Goal: Transaction & Acquisition: Purchase product/service

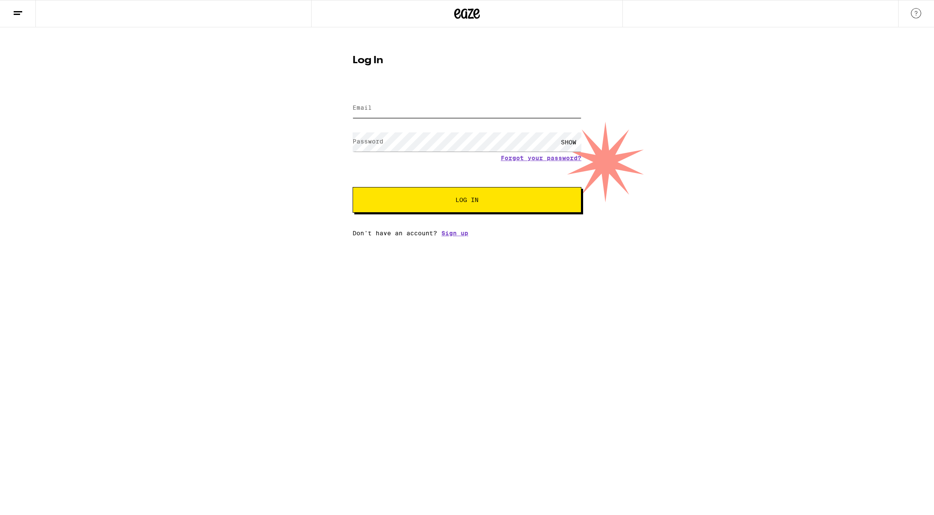
click at [421, 109] on input "Email" at bounding box center [466, 108] width 229 height 19
type input "[EMAIL_ADDRESS][DOMAIN_NAME]"
click at [352, 187] on button "Log In" at bounding box center [466, 200] width 229 height 26
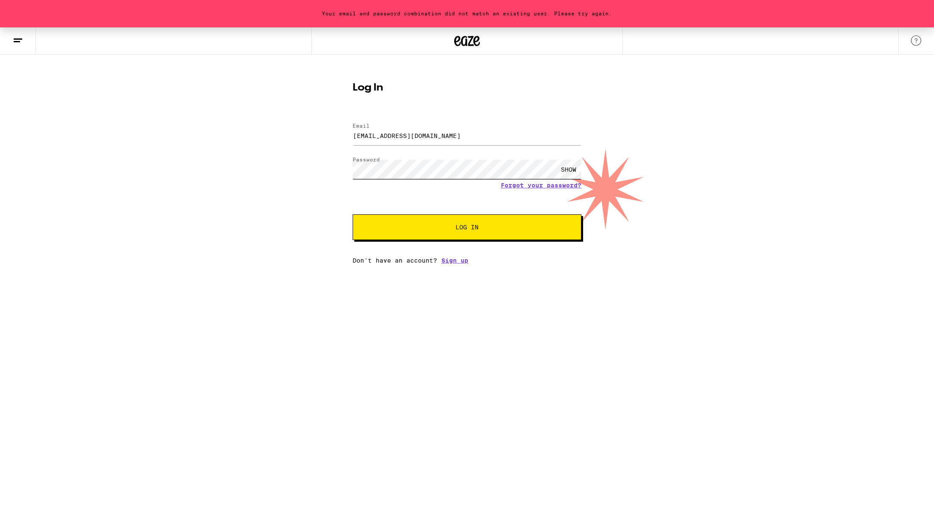
click at [342, 174] on div "Your email and password combination did not match an existing user. Please try …" at bounding box center [467, 145] width 934 height 236
click at [352, 214] on button "Log In" at bounding box center [466, 227] width 229 height 26
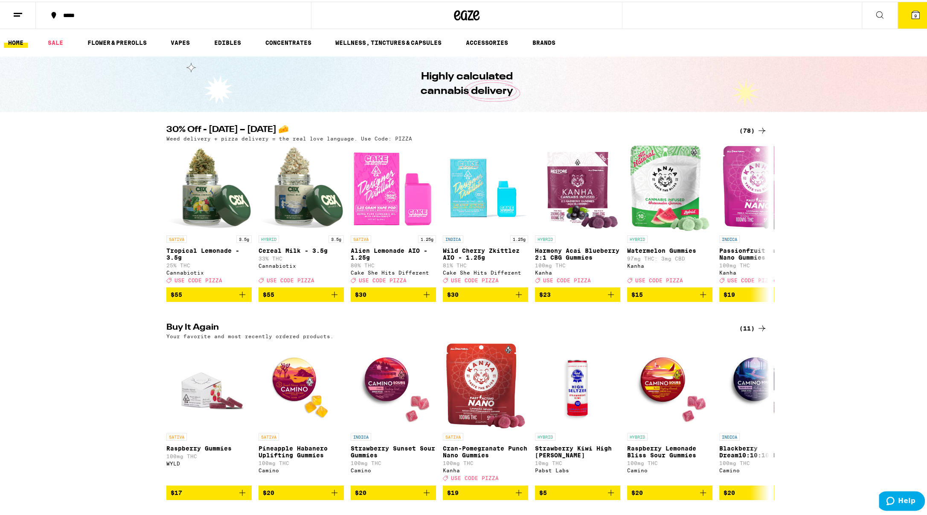
click at [914, 14] on span "9" at bounding box center [915, 14] width 3 height 5
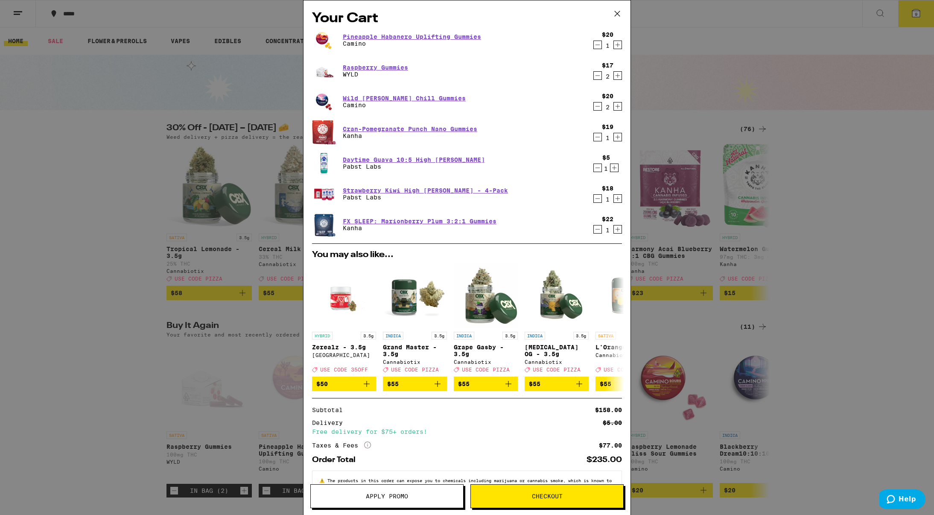
click at [545, 499] on span "Checkout" at bounding box center [547, 496] width 31 height 6
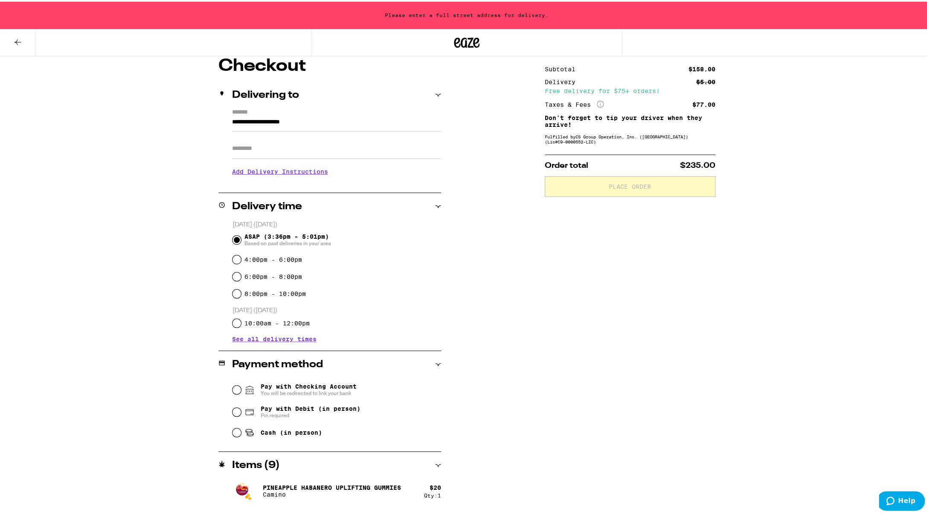
scroll to position [73, 0]
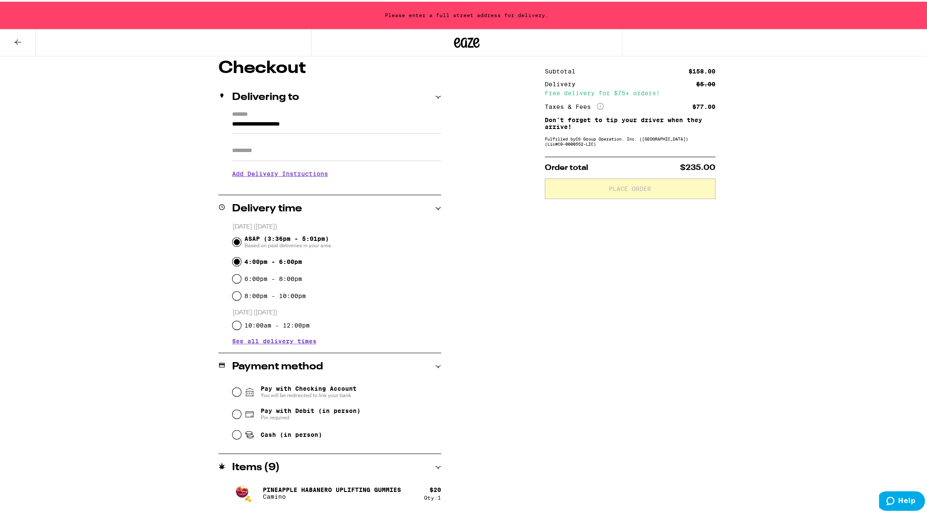
click at [233, 263] on input "4:00pm - 6:00pm" at bounding box center [237, 260] width 9 height 9
radio input "true"
click at [233, 278] on input "6:00pm - 8:00pm" at bounding box center [237, 277] width 9 height 9
radio input "true"
click at [233, 389] on input "Pay with Checking Account You will be redirected to link your bank" at bounding box center [237, 390] width 9 height 9
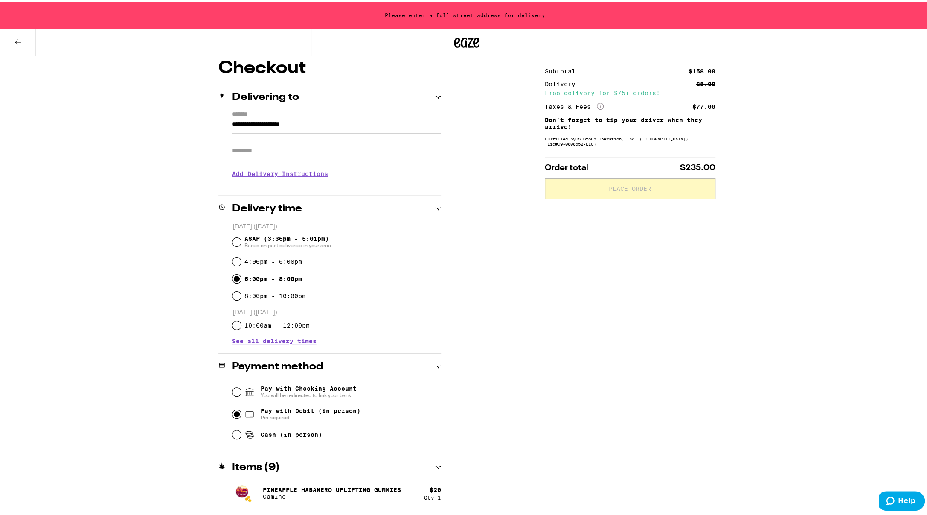
click at [233, 414] on input "Pay with Debit (in person) Pin required" at bounding box center [237, 412] width 9 height 9
radio input "true"
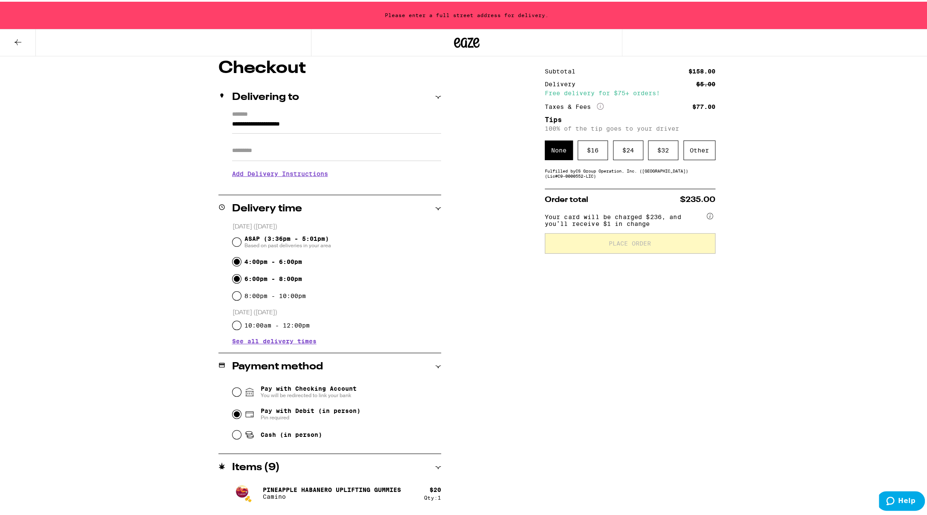
click at [233, 261] on input "4:00pm - 6:00pm" at bounding box center [237, 260] width 9 height 9
radio input "true"
click at [233, 296] on input "8:00pm - 10:00pm" at bounding box center [237, 294] width 9 height 9
radio input "true"
click at [233, 281] on input "6:00pm - 8:00pm" at bounding box center [237, 277] width 9 height 9
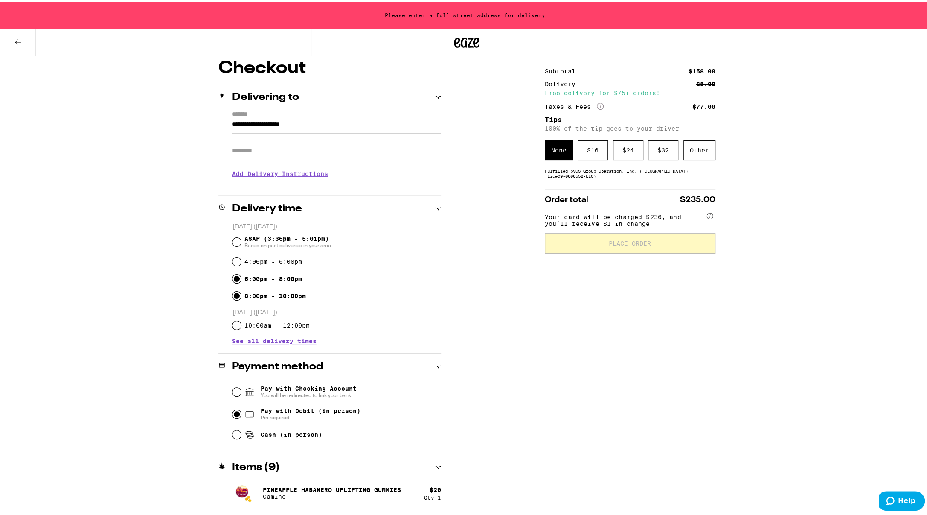
radio input "true"
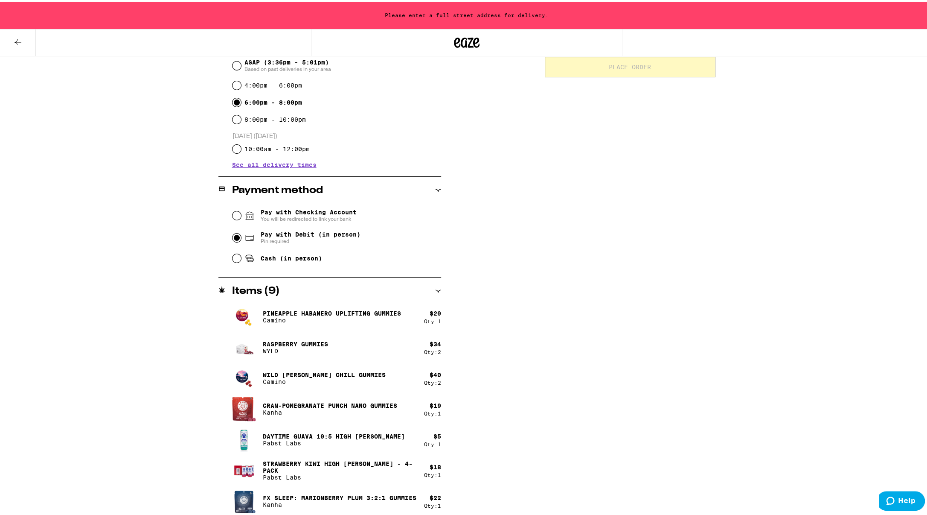
scroll to position [252, 0]
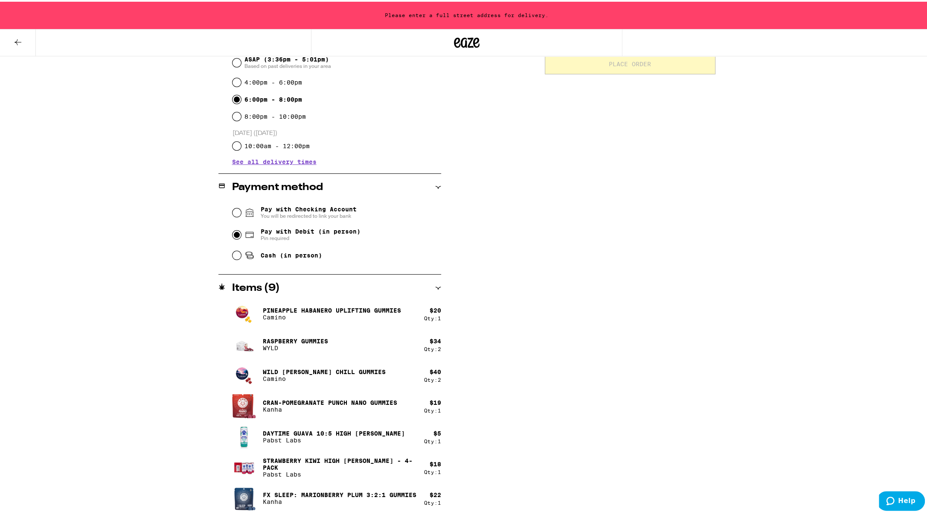
click at [918, 501] on button "Help" at bounding box center [901, 501] width 48 height 20
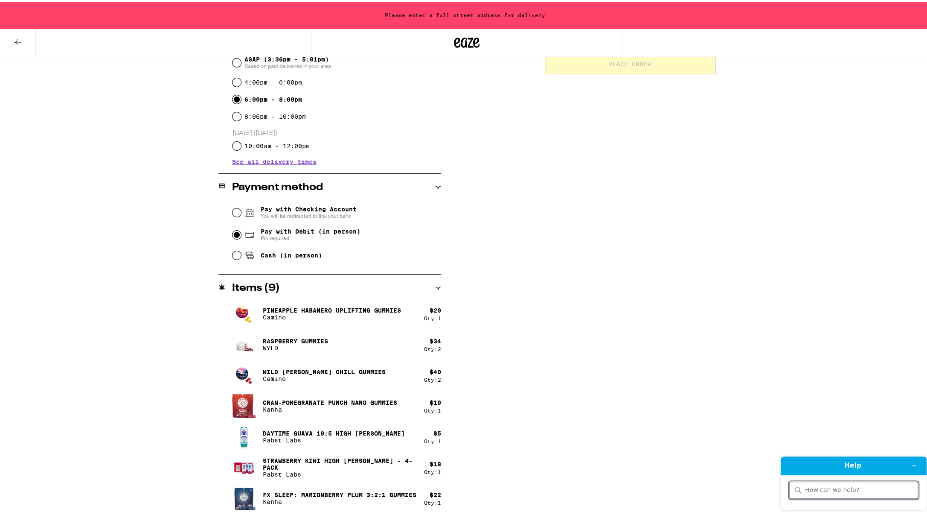
click at [882, 495] on div at bounding box center [853, 489] width 129 height 17
type input "still not working"
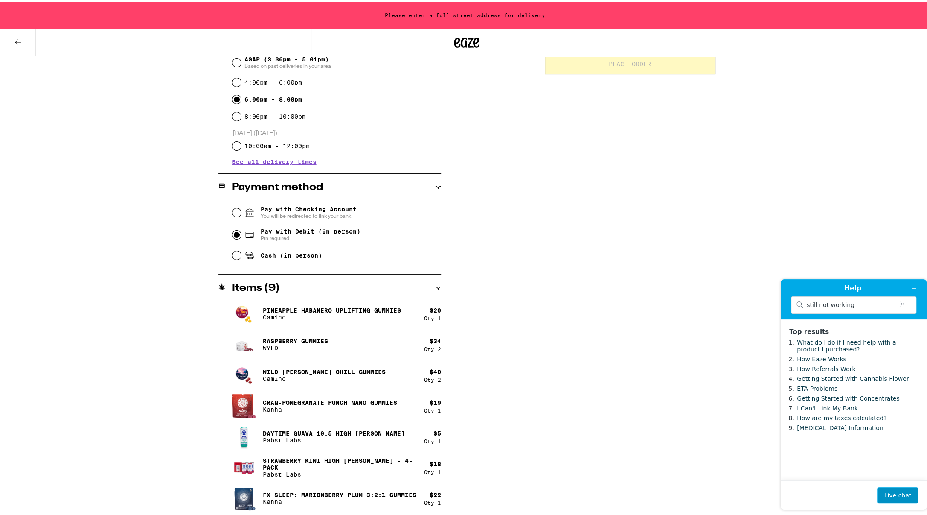
click at [901, 494] on button "Live chat" at bounding box center [897, 495] width 41 height 16
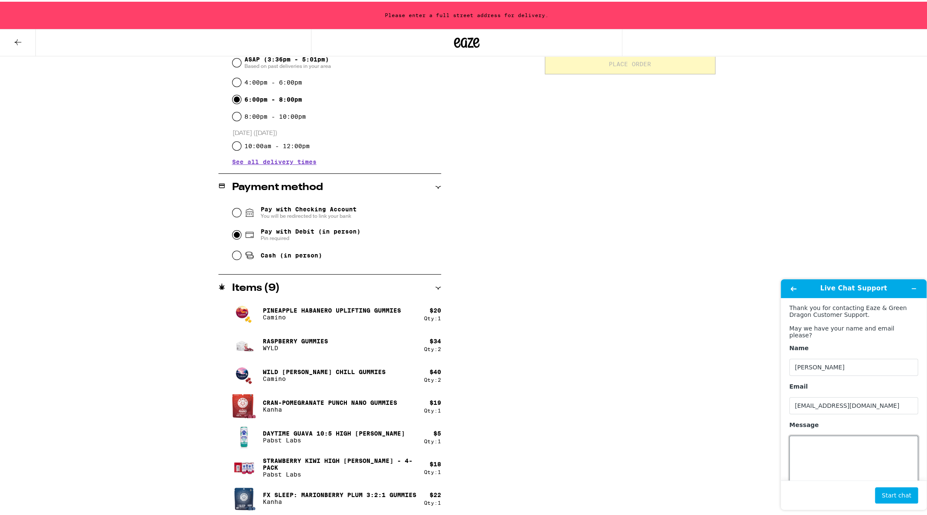
click at [849, 457] on textarea "Message" at bounding box center [853, 459] width 129 height 48
drag, startPoint x: 805, startPoint y: 444, endPoint x: 773, endPoint y: 449, distance: 32.4
click at [774, 449] on html "Live Chat Support Thank you for contacting Eaze & Green Dragon Customer Support…" at bounding box center [854, 394] width 160 height 244
type textarea "still no dice"
click at [900, 492] on button "Start chat" at bounding box center [896, 495] width 43 height 16
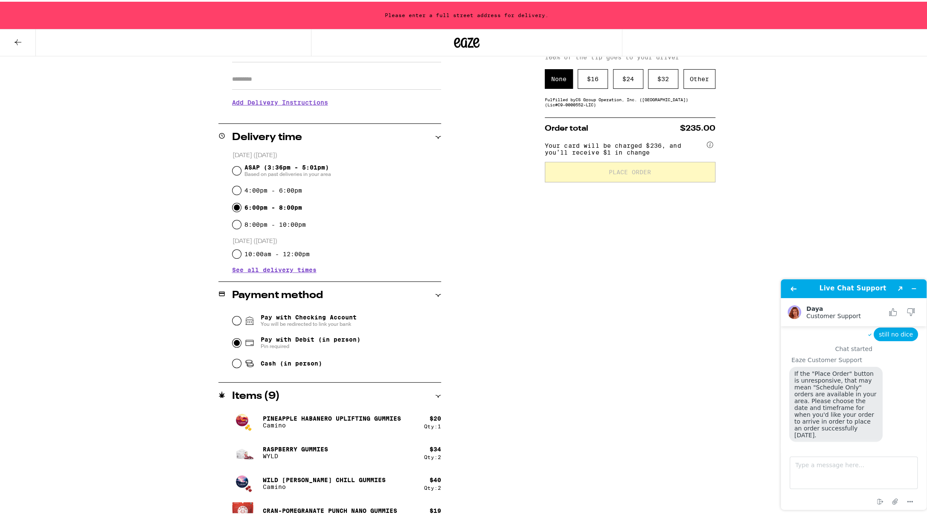
scroll to position [143, 0]
click at [235, 223] on input "8:00pm - 10:00pm" at bounding box center [237, 223] width 9 height 9
radio input "true"
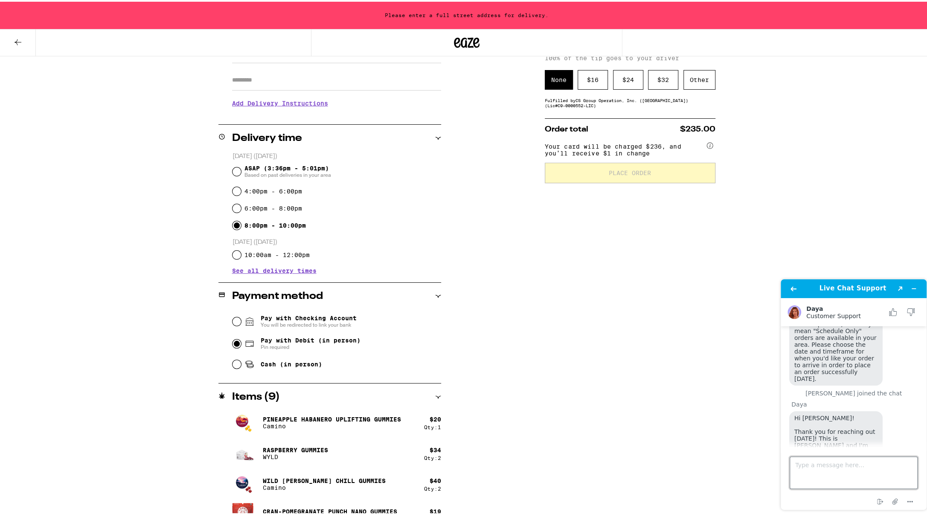
click at [836, 472] on textarea "Type a message here..." at bounding box center [854, 472] width 128 height 32
type textarea "place order button is not working"
type textarea "i ceared the cache"
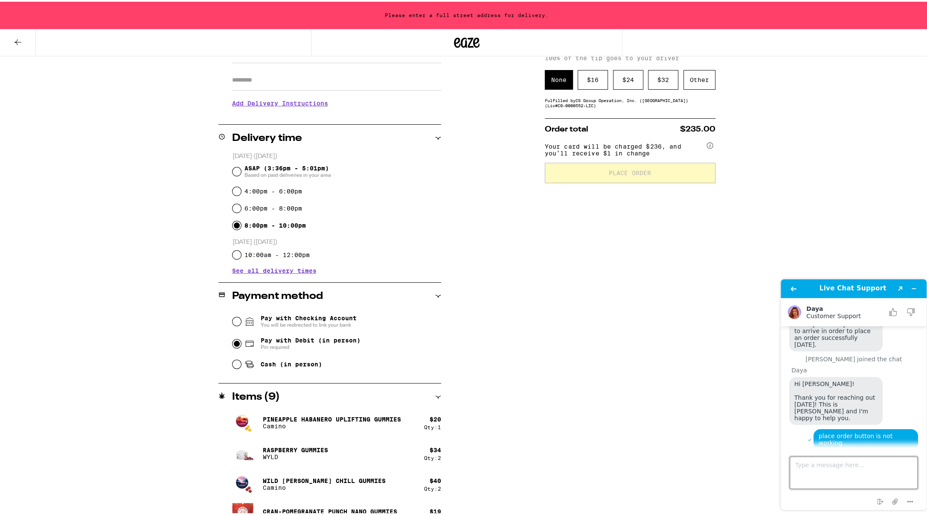
scroll to position [96, 0]
type textarea "cleared"
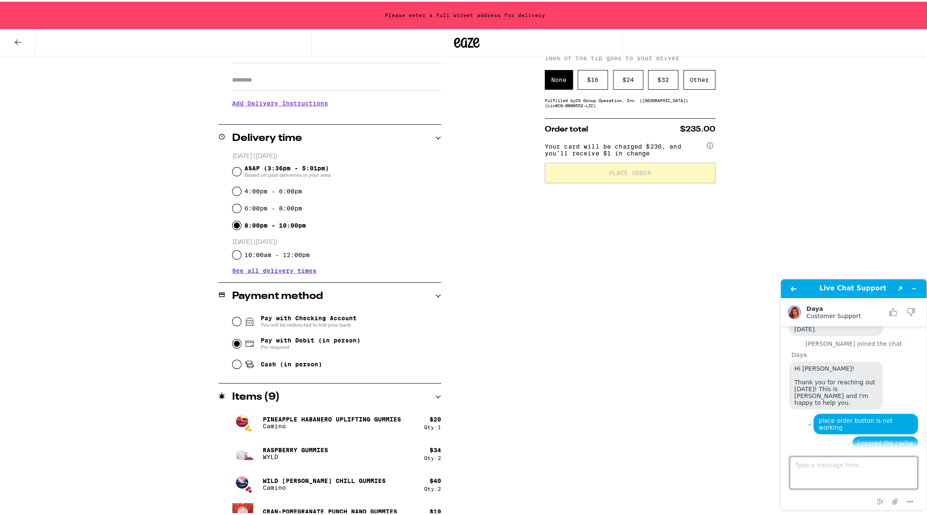
scroll to position [114, 0]
click at [233, 320] on input "Pay with Checking Account You will be redirected to link your bank" at bounding box center [237, 319] width 9 height 9
click at [234, 365] on input "Cash (in person)" at bounding box center [237, 362] width 9 height 9
radio input "true"
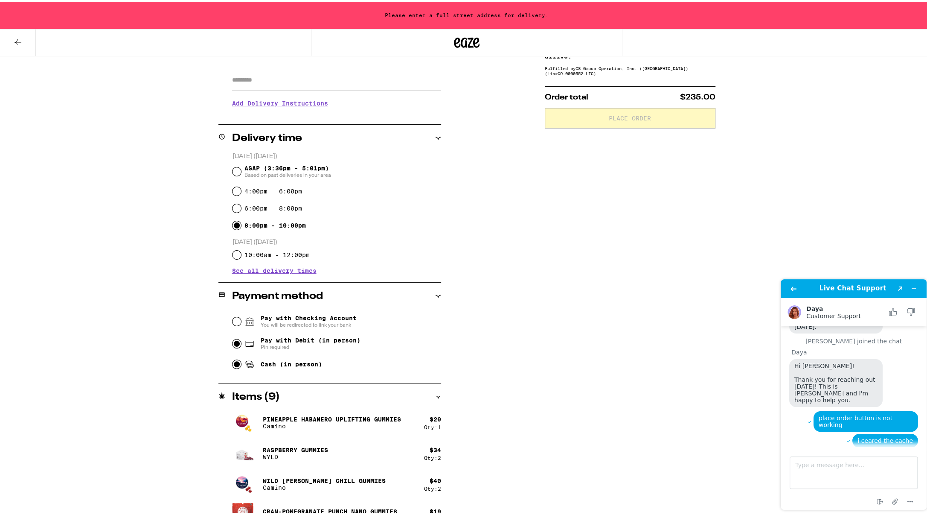
click at [233, 341] on input "Pay with Debit (in person) Pin required" at bounding box center [237, 342] width 9 height 9
radio input "true"
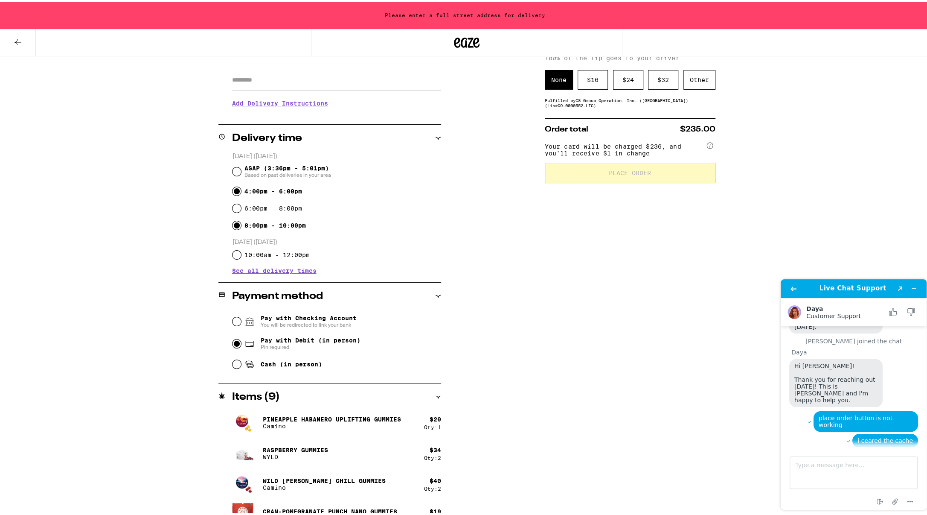
click at [234, 189] on input "4:00pm - 6:00pm" at bounding box center [237, 189] width 9 height 9
radio input "true"
click at [235, 170] on input "ASAP (3:36pm - 5:01pm) Based on past deliveries in your area" at bounding box center [237, 170] width 9 height 9
radio input "true"
drag, startPoint x: 234, startPoint y: 190, endPoint x: 234, endPoint y: 195, distance: 4.3
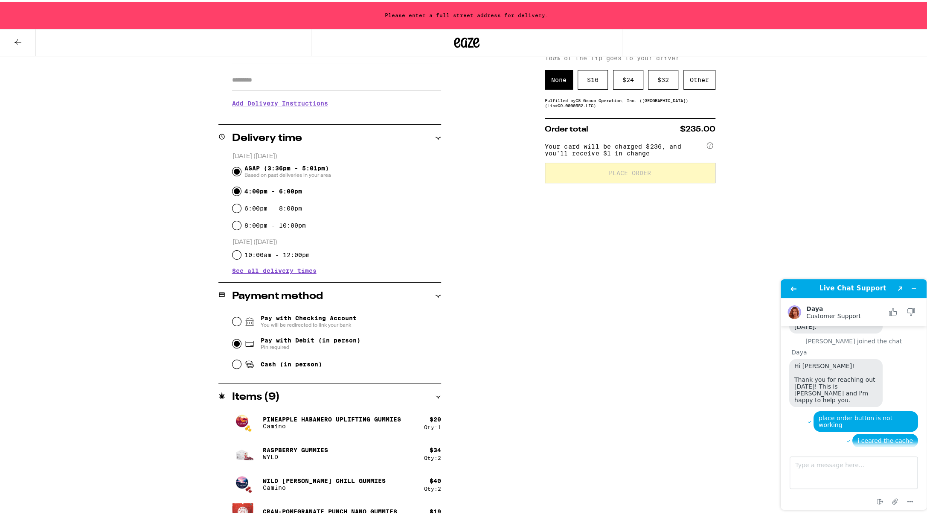
click at [234, 191] on input "4:00pm - 6:00pm" at bounding box center [237, 189] width 9 height 9
radio input "true"
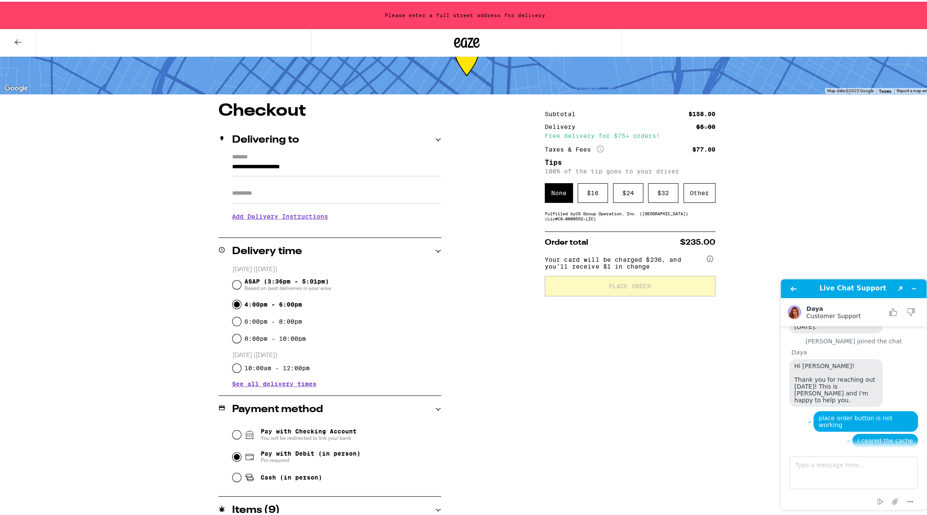
scroll to position [29, 0]
click at [615, 227] on div "Subtotal $158.00 Delivery $5.00 Free delivery for $75+ orders! Taxes & Fees Mor…" at bounding box center [630, 420] width 171 height 637
click at [690, 191] on div "Other" at bounding box center [700, 192] width 32 height 20
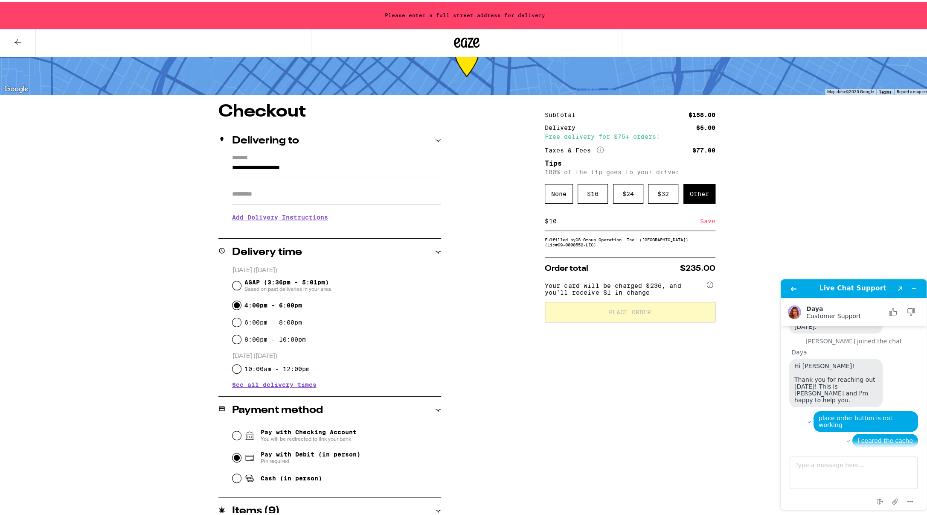
type input "10"
click at [703, 223] on div "Save" at bounding box center [707, 219] width 15 height 19
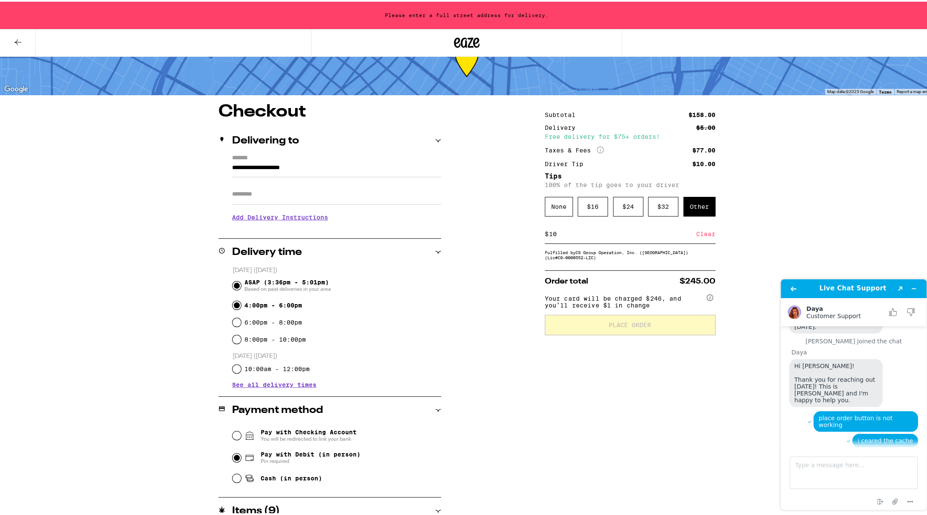
click at [233, 281] on input "ASAP (3:36pm - 5:01pm) Based on past deliveries in your area" at bounding box center [237, 283] width 9 height 9
radio input "true"
click at [435, 249] on icon at bounding box center [438, 250] width 6 height 6
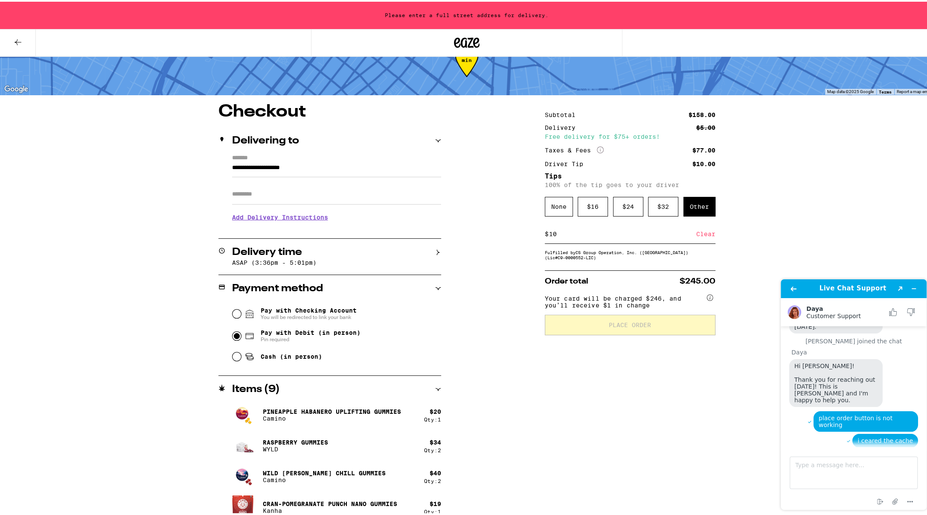
click at [437, 249] on icon at bounding box center [438, 251] width 3 height 6
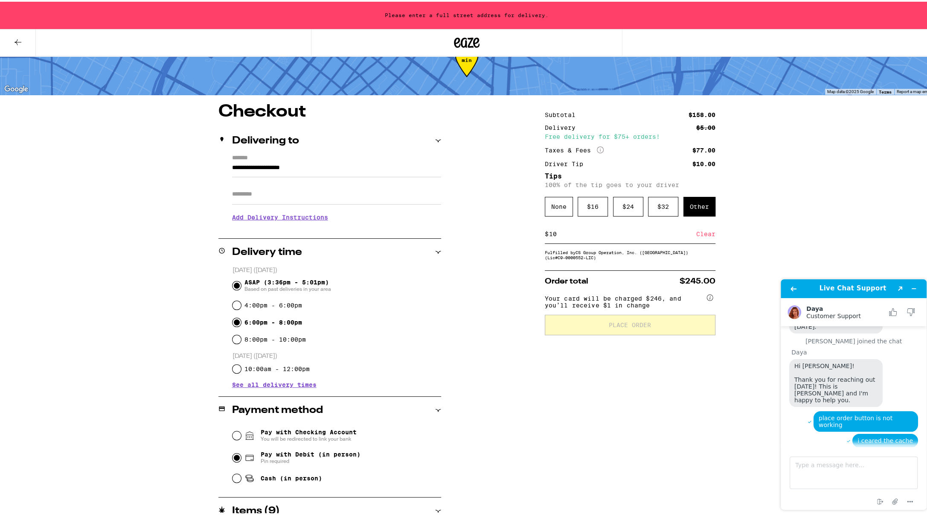
click at [233, 321] on input "6:00pm - 8:00pm" at bounding box center [237, 320] width 9 height 9
radio input "true"
click at [233, 310] on div "4:00pm - 6:00pm" at bounding box center [337, 303] width 209 height 17
click at [233, 308] on input "4:00pm - 6:00pm" at bounding box center [237, 303] width 9 height 9
radio input "true"
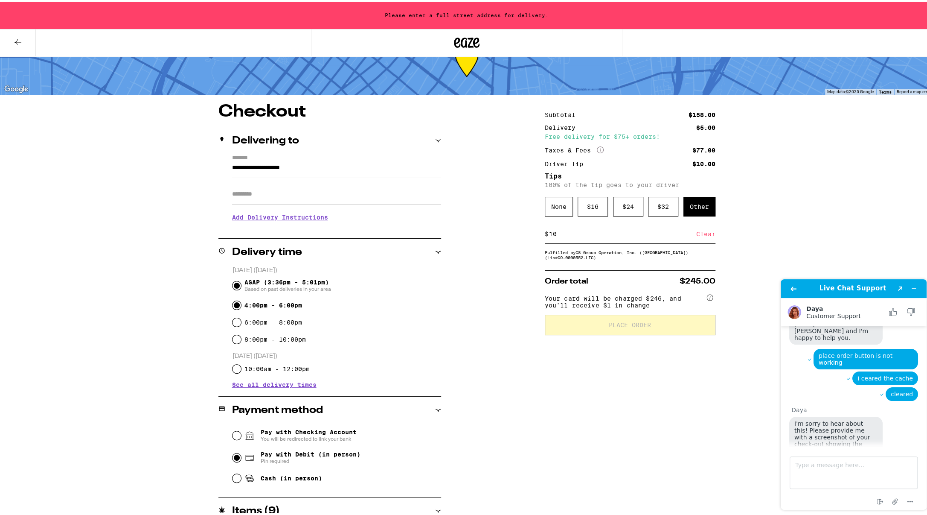
click at [236, 285] on input "ASAP (3:36pm - 5:01pm) Based on past deliveries in your area" at bounding box center [237, 283] width 9 height 9
radio input "true"
click at [881, 501] on icon "End chat" at bounding box center [880, 501] width 10 height 10
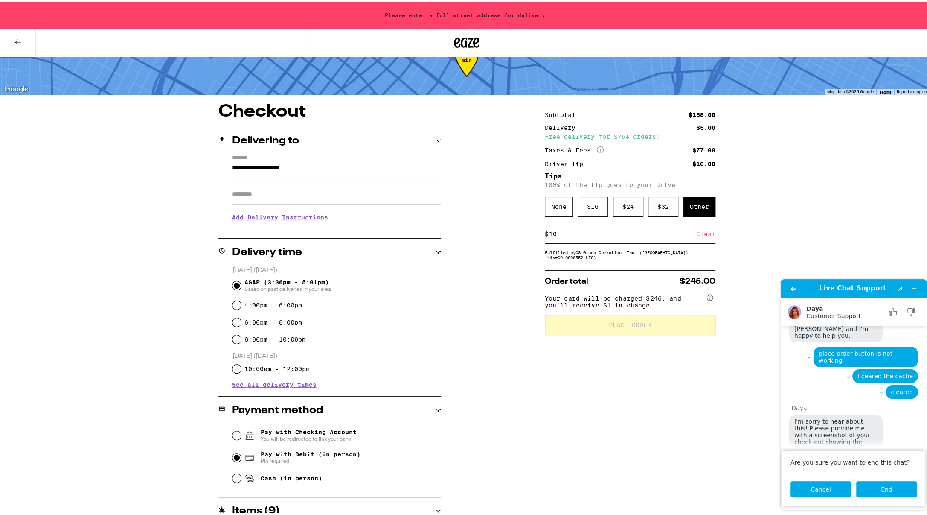
drag, startPoint x: 819, startPoint y: 489, endPoint x: 840, endPoint y: 492, distance: 21.1
click at [822, 489] on button "Cancel" at bounding box center [821, 489] width 61 height 16
click at [897, 501] on icon "Attach file" at bounding box center [896, 501] width 16 height 16
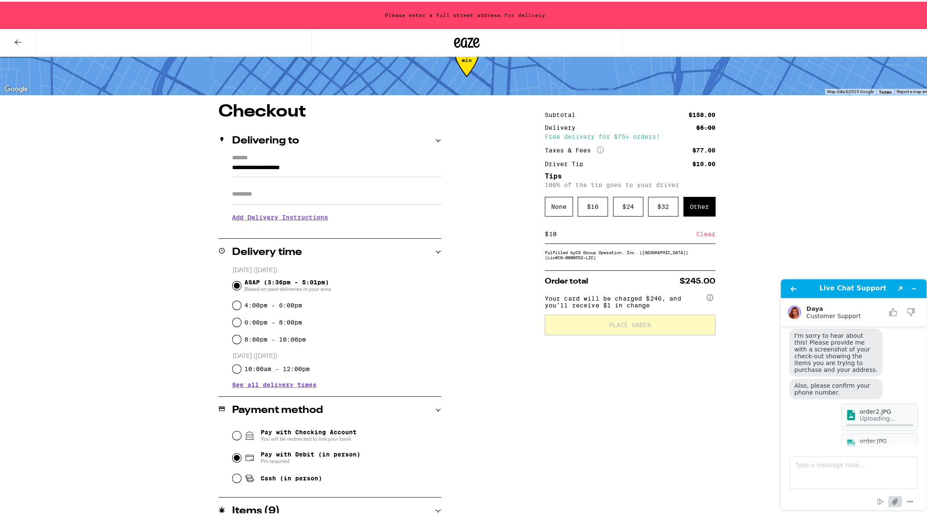
scroll to position [265, 0]
click at [852, 471] on textarea "Type a message here..." at bounding box center [854, 472] width 128 height 32
type textarea "[PHONE_NUMBER]"
click at [277, 198] on input "Apt/Suite" at bounding box center [336, 192] width 209 height 20
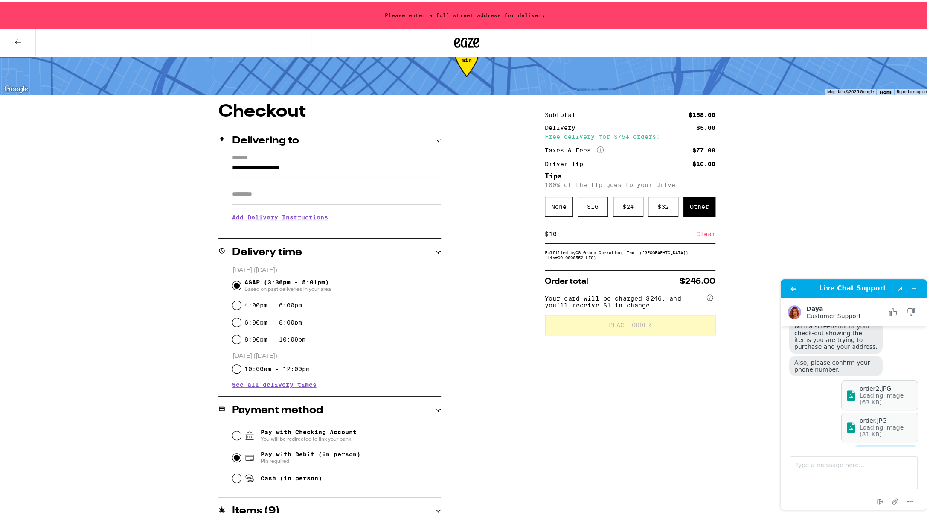
click at [232, 165] on input "**********" at bounding box center [336, 168] width 209 height 15
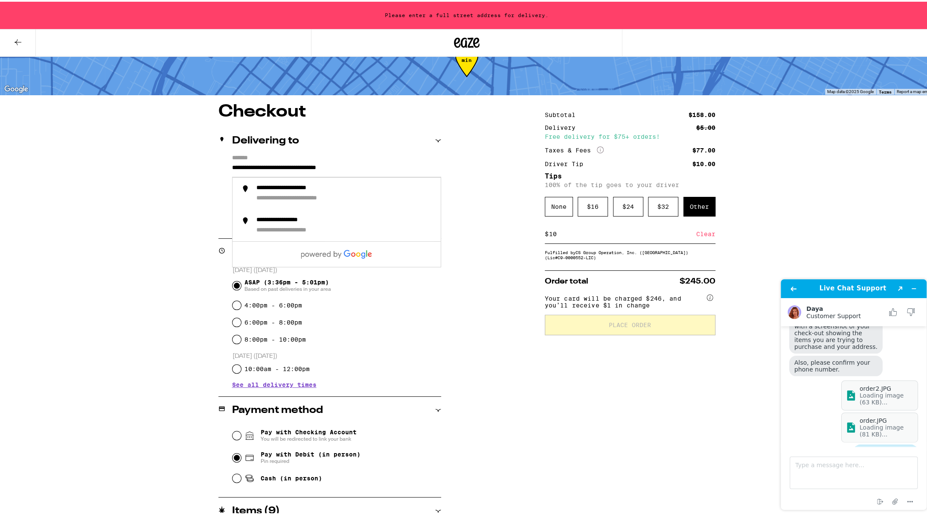
drag, startPoint x: 468, startPoint y: 182, endPoint x: 458, endPoint y: 186, distance: 10.3
click at [467, 183] on div "**********" at bounding box center [467, 420] width 614 height 637
click at [291, 167] on input "**********" at bounding box center [336, 168] width 209 height 15
click at [293, 165] on input "**********" at bounding box center [336, 168] width 209 height 15
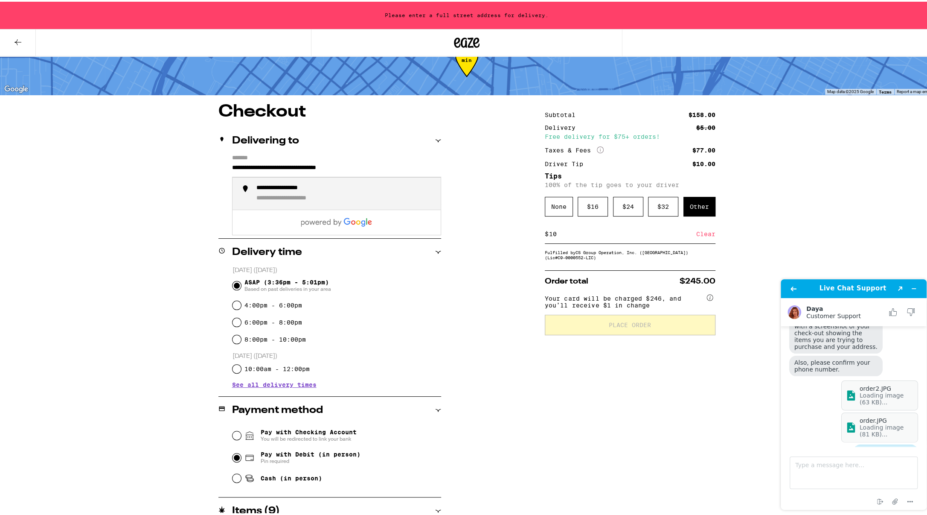
click at [286, 189] on div "**********" at bounding box center [292, 187] width 73 height 8
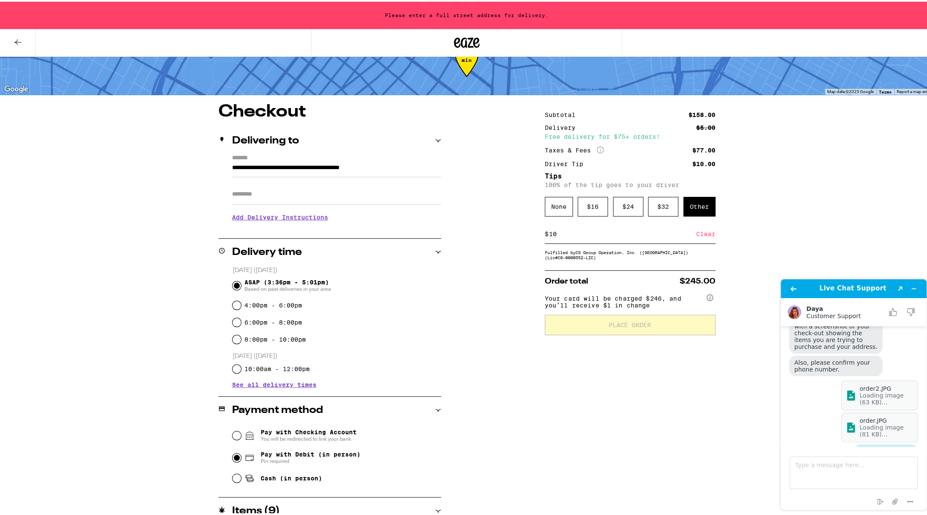
type input "**********"
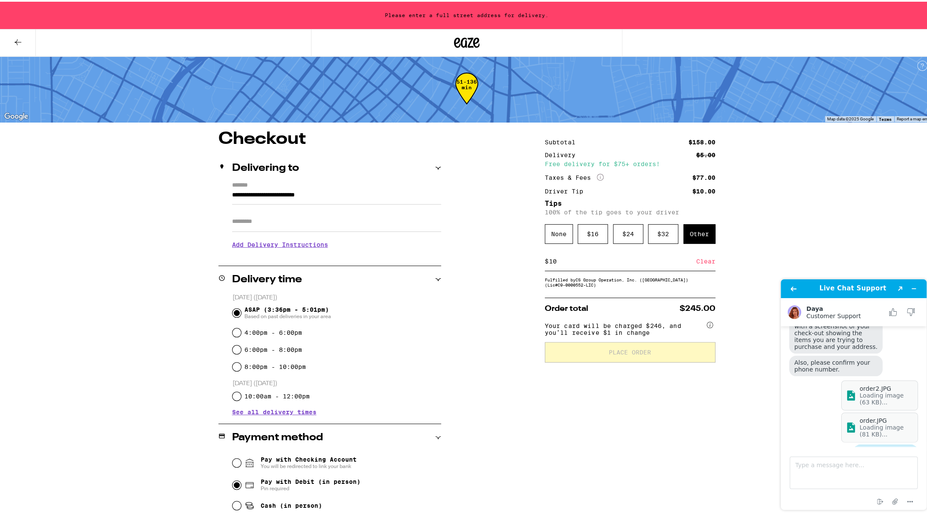
drag, startPoint x: 274, startPoint y: 193, endPoint x: 284, endPoint y: 196, distance: 10.4
click at [274, 210] on input "Apt/Suite" at bounding box center [336, 220] width 209 height 20
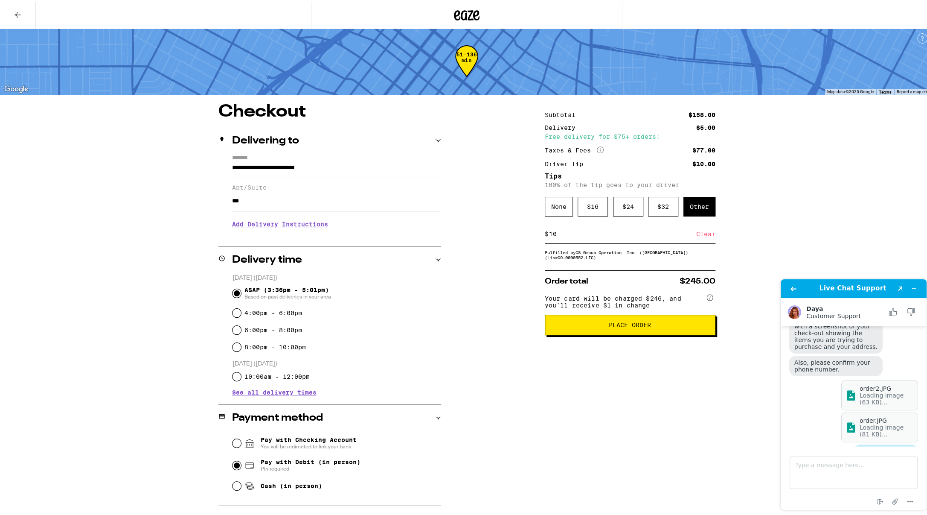
type input "***"
drag, startPoint x: 618, startPoint y: 414, endPoint x: 666, endPoint y: 434, distance: 52.1
click at [617, 415] on div "Subtotal $158.00 Delivery $5.00 Free delivery for $75+ orders! Taxes & Fees Mor…" at bounding box center [630, 424] width 171 height 644
click at [843, 471] on textarea "Type a message here..." at bounding box center [854, 472] width 128 height 32
type textarea "ok it was teh apt #"
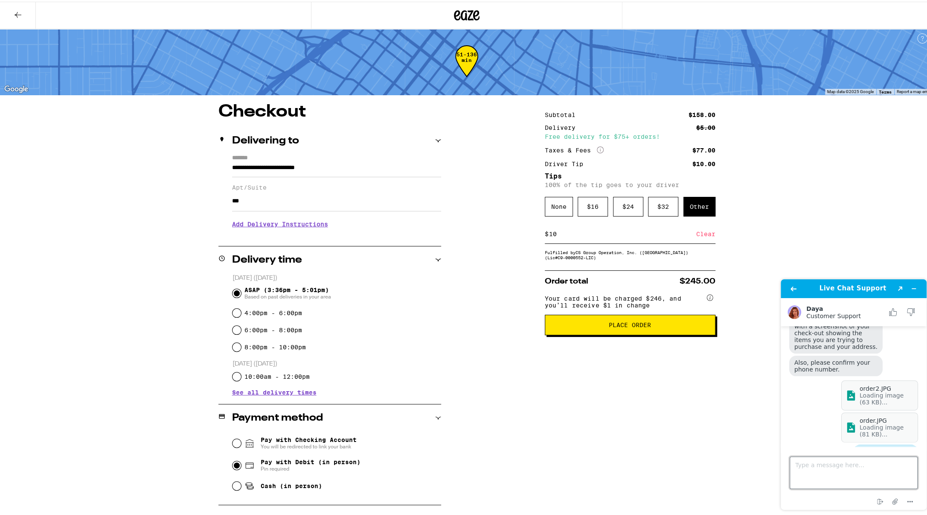
scroll to position [303, 0]
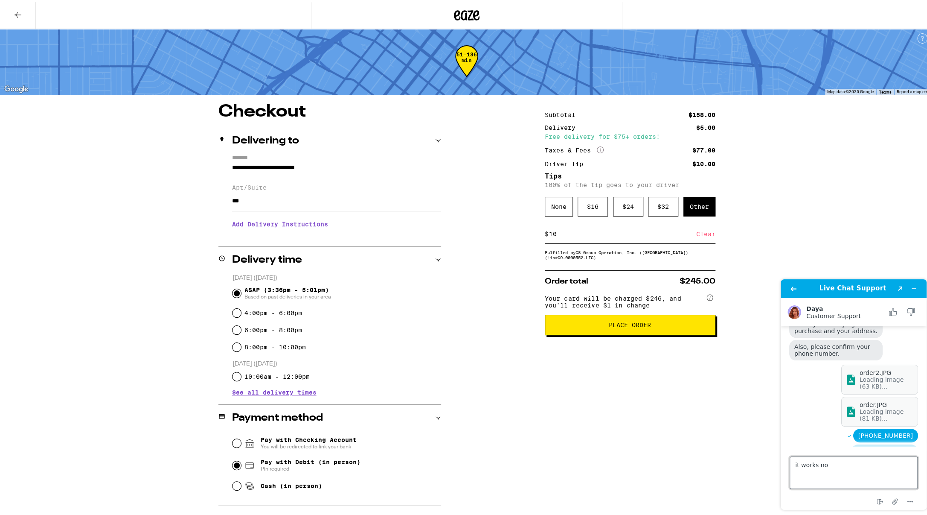
type textarea "it works now"
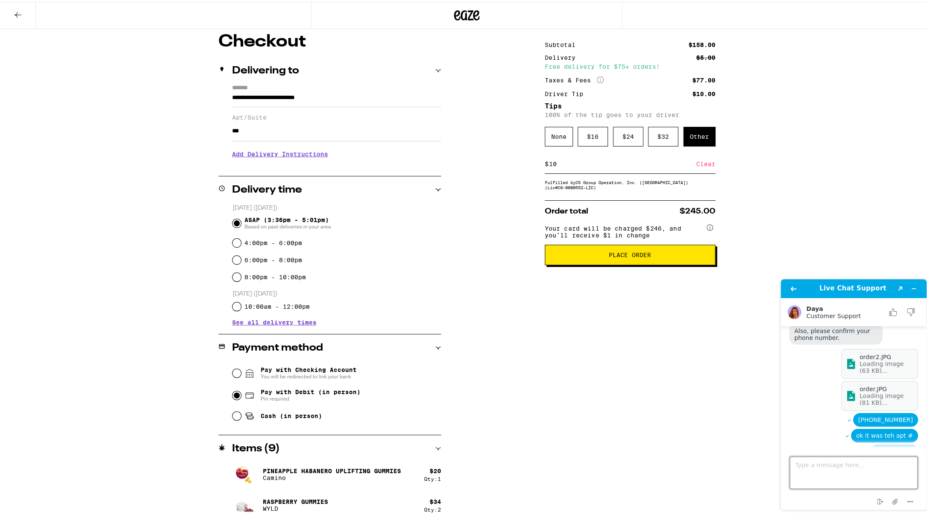
scroll to position [320, 0]
click at [629, 256] on span "Place Order" at bounding box center [630, 253] width 42 height 6
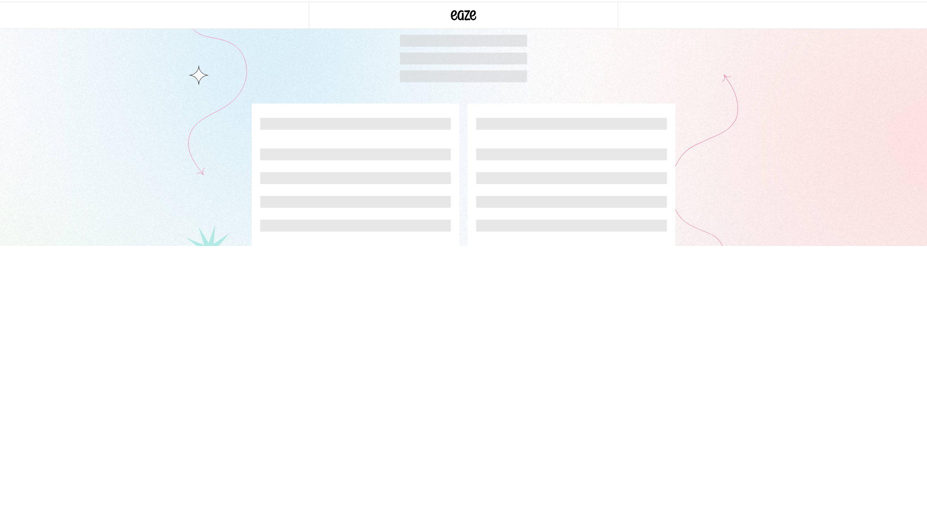
scroll to position [335, 0]
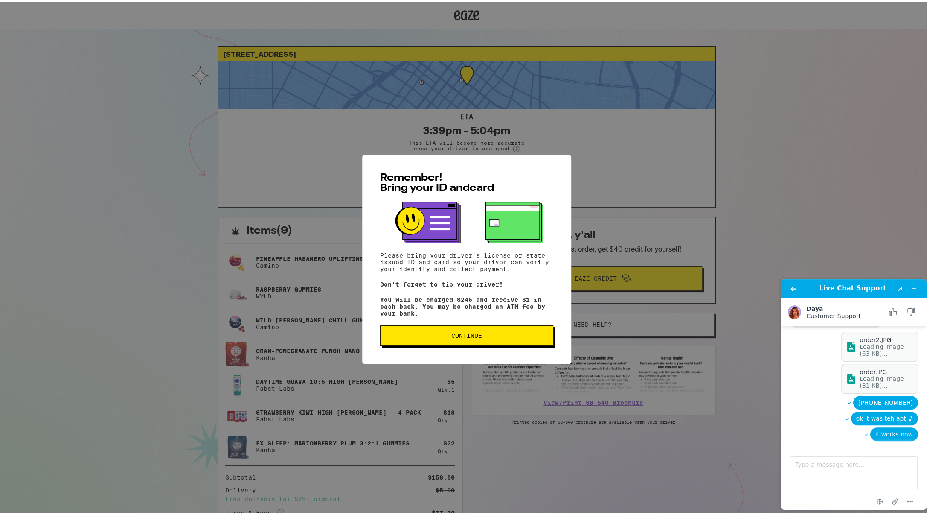
click at [499, 337] on span "Continue" at bounding box center [466, 334] width 159 height 6
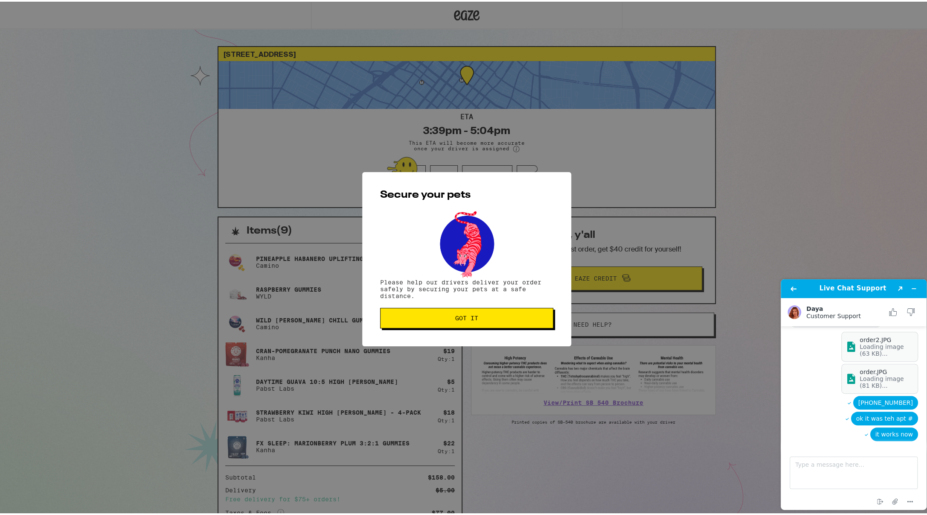
scroll to position [356, 0]
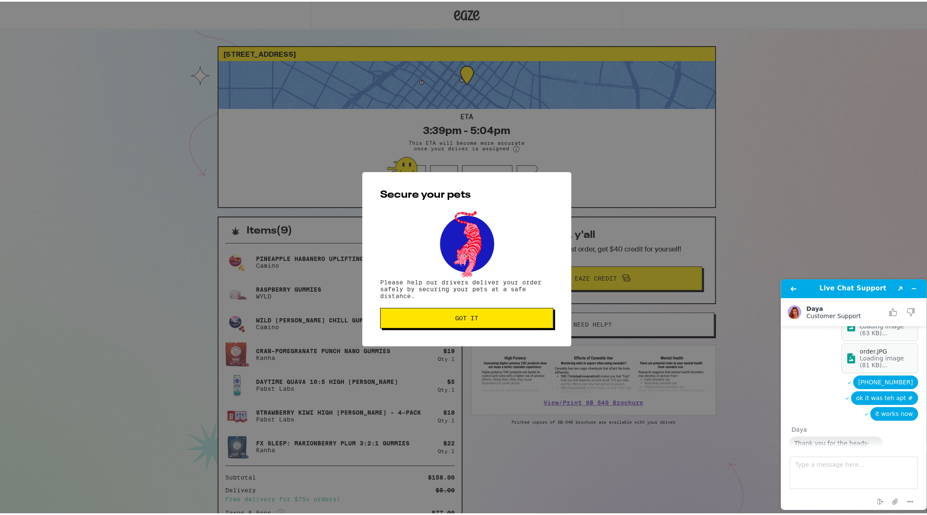
click at [464, 317] on span "Got it" at bounding box center [466, 316] width 23 height 6
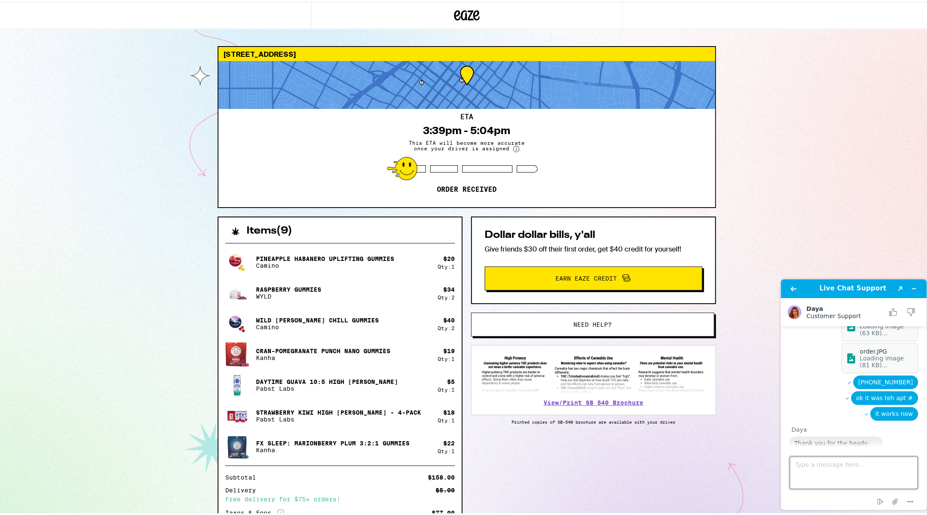
click at [824, 472] on textarea "Type a message here..." at bounding box center [854, 472] width 128 height 32
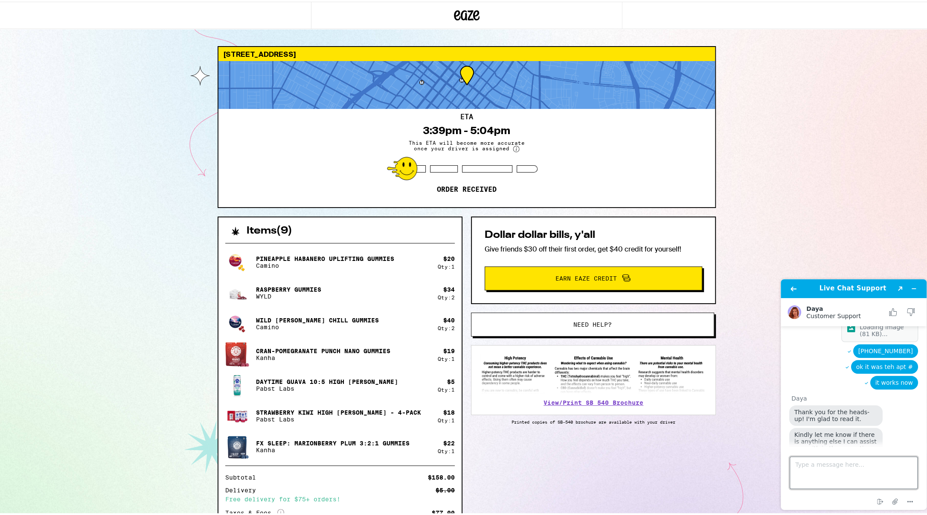
scroll to position [385, 0]
type textarea "o"
type textarea "have a good week end"
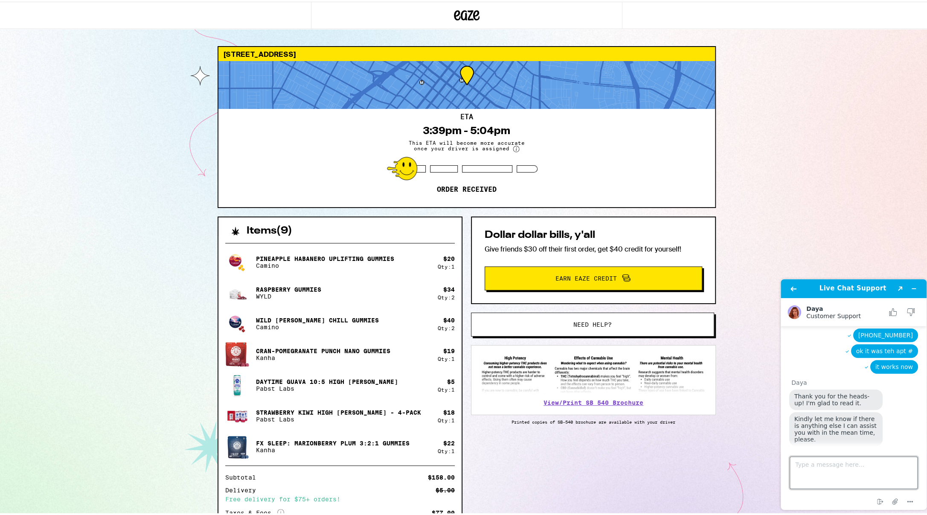
scroll to position [403, 0]
type textarea "thx"
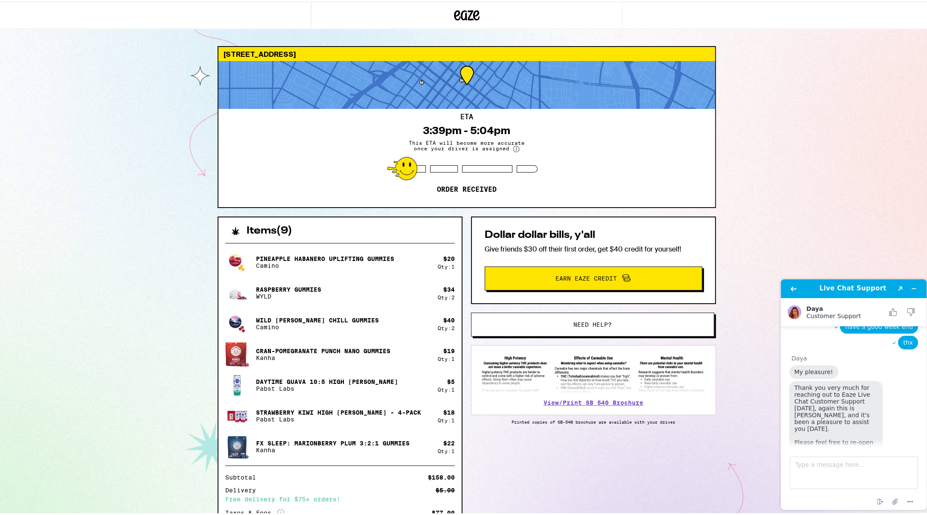
scroll to position [575, 0]
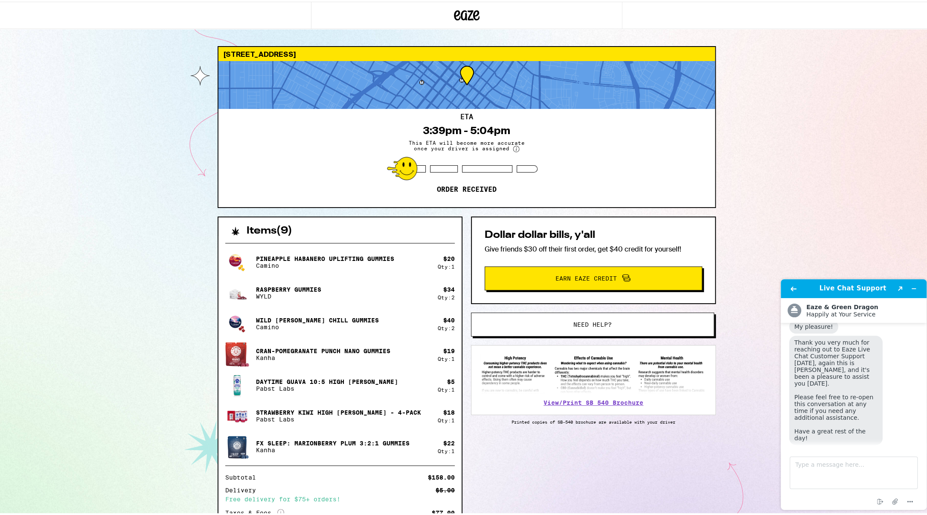
click at [857, 460] on button "Rate this chat" at bounding box center [853, 468] width 55 height 16
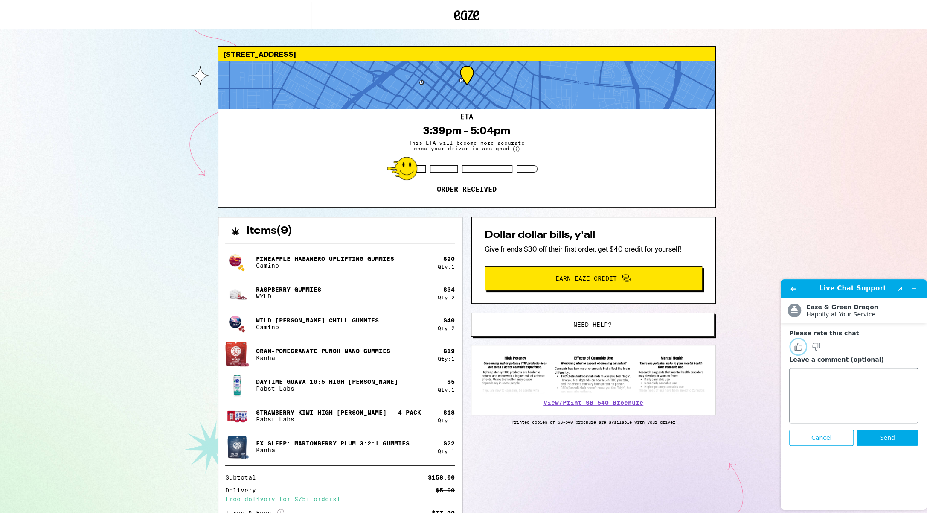
drag, startPoint x: 799, startPoint y: 346, endPoint x: 809, endPoint y: 374, distance: 29.4
click at [798, 347] on icon "Rate this chat as good" at bounding box center [799, 347] width 8 height 8
click at [885, 437] on button "Send" at bounding box center [887, 437] width 61 height 16
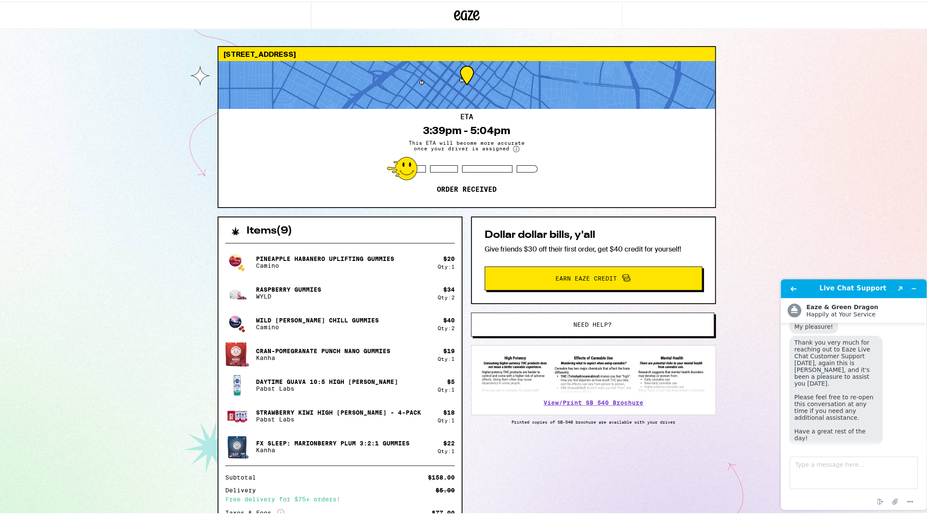
scroll to position [555, 0]
